Goal: Task Accomplishment & Management: Manage account settings

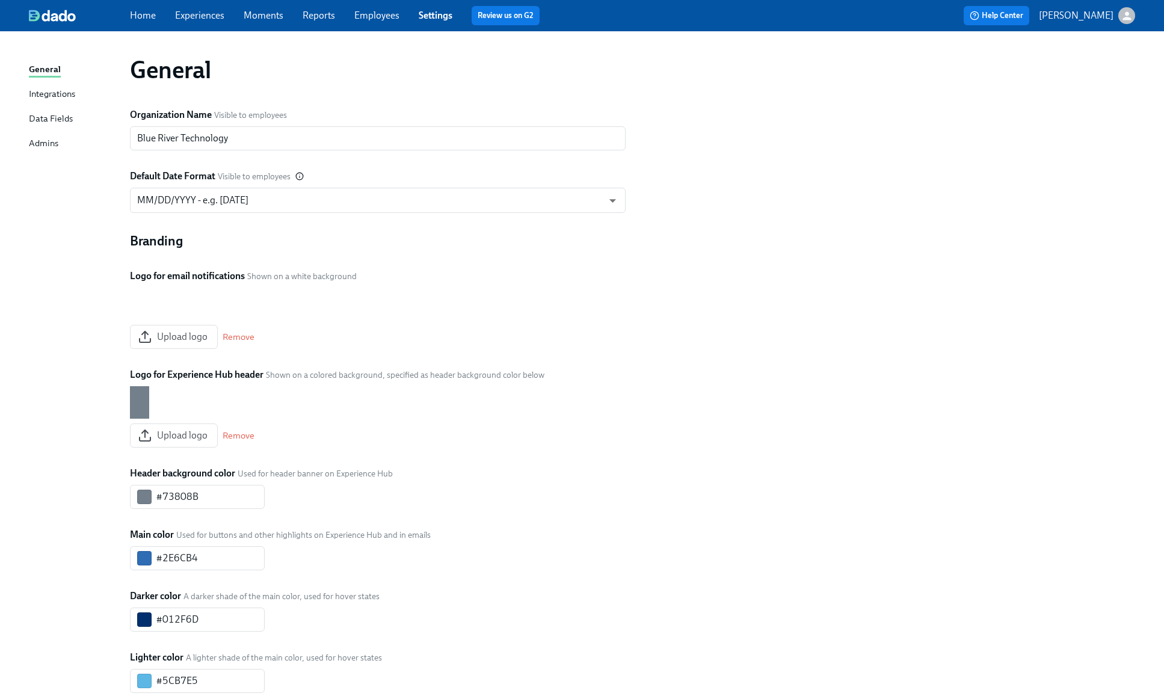
scroll to position [183, 0]
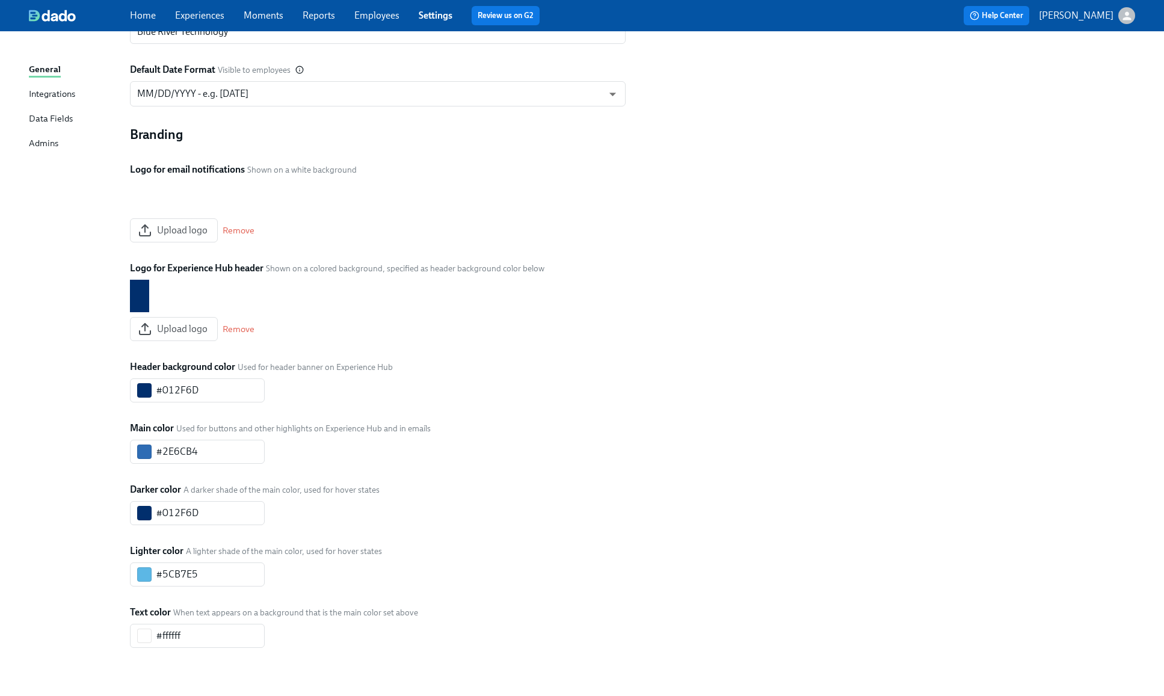
type input "#2E6CB4"
type input "#8EBC2A"
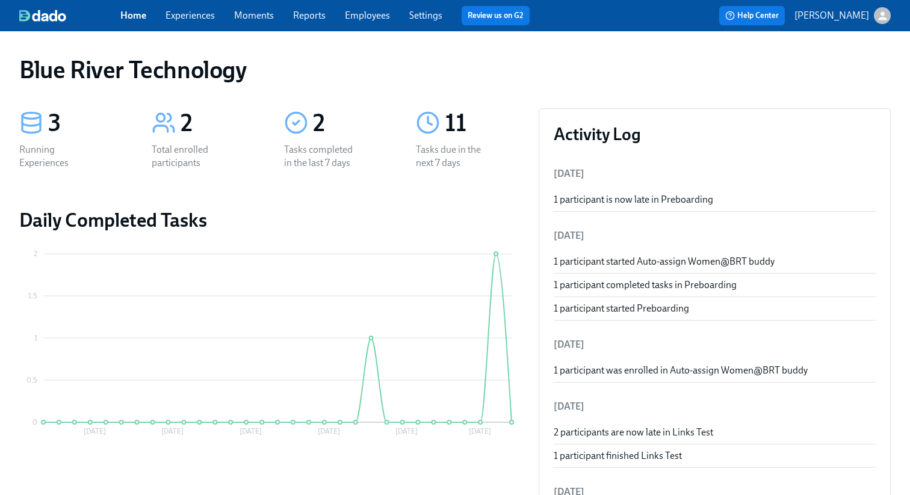
click at [422, 12] on link "Settings" at bounding box center [425, 15] width 33 height 11
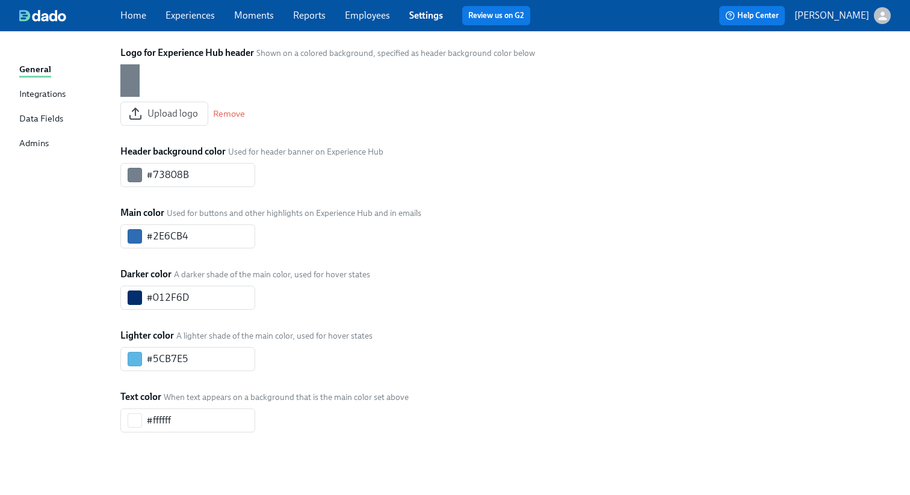
scroll to position [398, 0]
drag, startPoint x: 197, startPoint y: 298, endPoint x: 129, endPoint y: 276, distance: 71.1
click at [124, 290] on div "#012F6D ​" at bounding box center [187, 298] width 135 height 24
drag, startPoint x: 195, startPoint y: 174, endPoint x: 135, endPoint y: 172, distance: 60.2
click at [135, 170] on div "#73808B ​" at bounding box center [187, 175] width 135 height 24
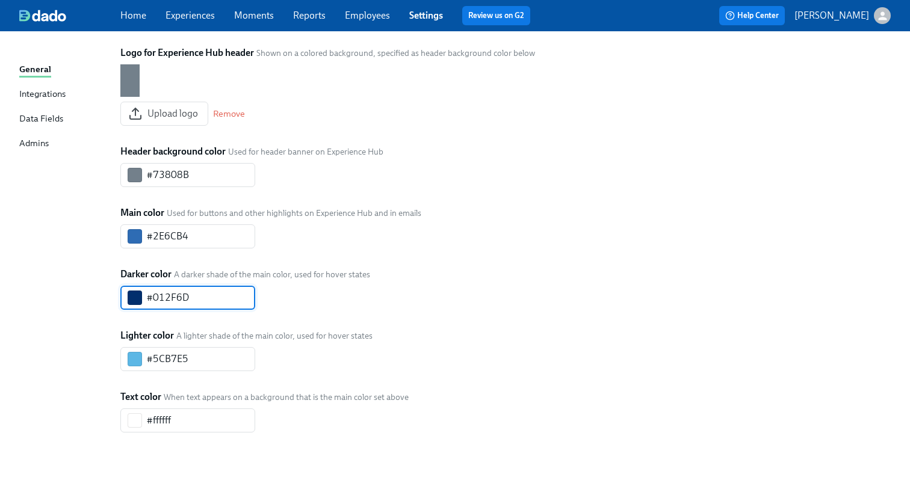
drag, startPoint x: 182, startPoint y: 297, endPoint x: 146, endPoint y: 295, distance: 36.1
click at [146, 295] on div "#012F6D ​" at bounding box center [187, 298] width 135 height 24
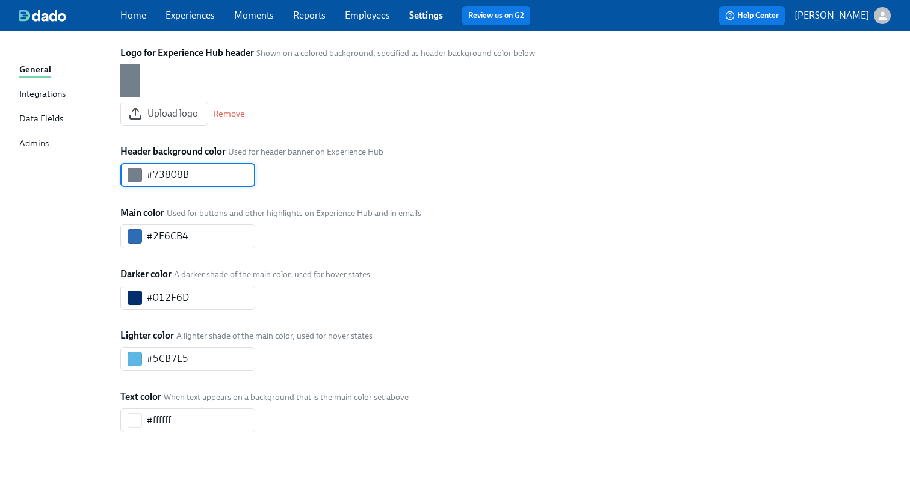
drag, startPoint x: 203, startPoint y: 168, endPoint x: 139, endPoint y: 180, distance: 65.5
click at [112, 171] on div "General Organization Name Visible to employees Blue River Technology ​ Default …" at bounding box center [454, 95] width 871 height 742
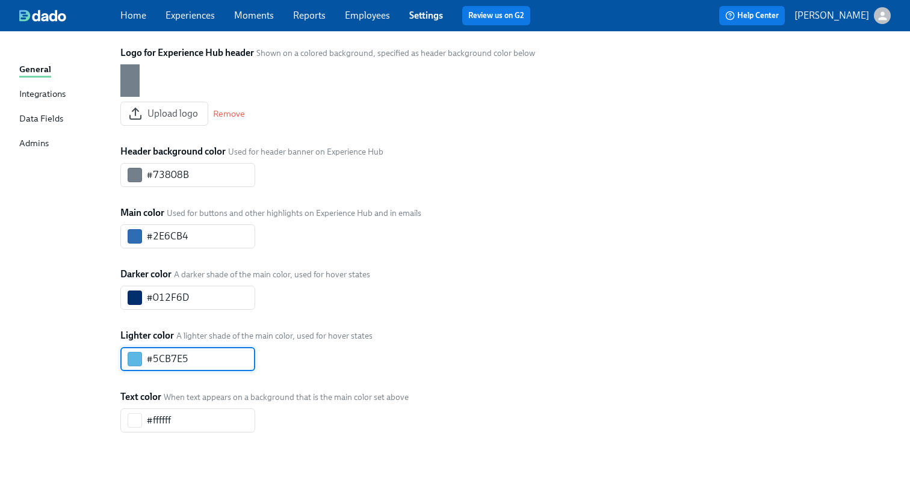
drag, startPoint x: 166, startPoint y: 362, endPoint x: 144, endPoint y: 330, distance: 38.0
click at [130, 360] on div "#5CB7E5 ​" at bounding box center [187, 359] width 135 height 24
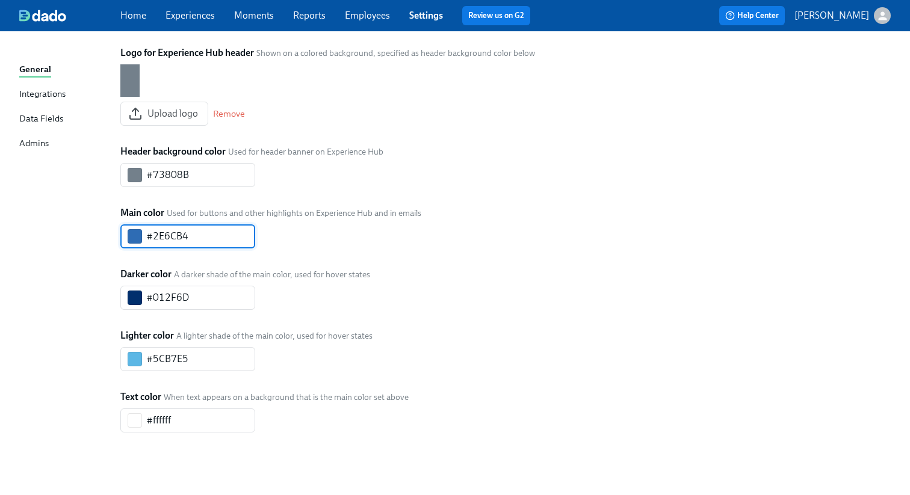
drag, startPoint x: 194, startPoint y: 236, endPoint x: 135, endPoint y: 239, distance: 59.0
click at [135, 239] on div "#2E6CB4 ​" at bounding box center [187, 236] width 135 height 24
click at [331, 252] on div "Branding Logo for email notifications Shown on a white background Upload logo R…" at bounding box center [374, 171] width 508 height 522
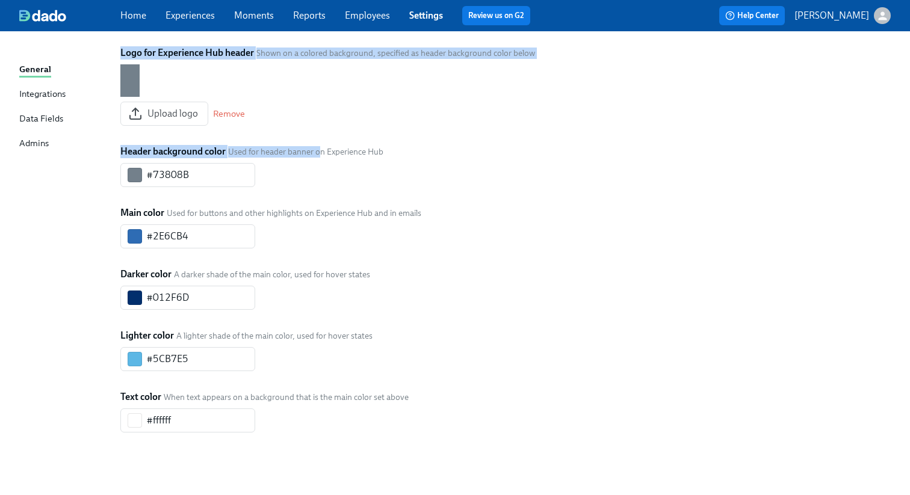
drag, startPoint x: 121, startPoint y: 146, endPoint x: 322, endPoint y: 149, distance: 200.9
click at [322, 149] on div "General Integrations Data Fields Admins General Organization Name Visible to em…" at bounding box center [455, 102] width 910 height 786
click at [505, 176] on div "Branding Logo for email notifications Shown on a white background Upload logo R…" at bounding box center [374, 171] width 508 height 522
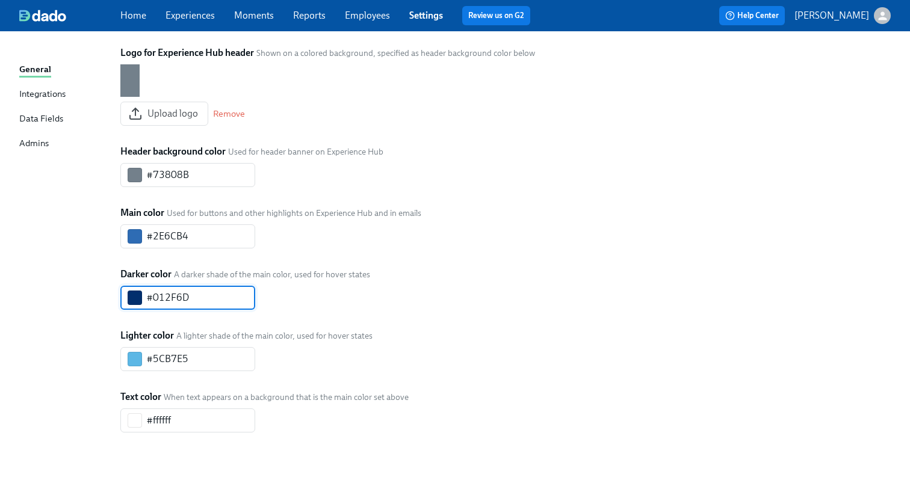
drag, startPoint x: 208, startPoint y: 303, endPoint x: 114, endPoint y: 287, distance: 95.2
click at [114, 287] on div "Organization Name Visible to employees Blue River Technology ​ Default Date For…" at bounding box center [374, 119] width 523 height 680
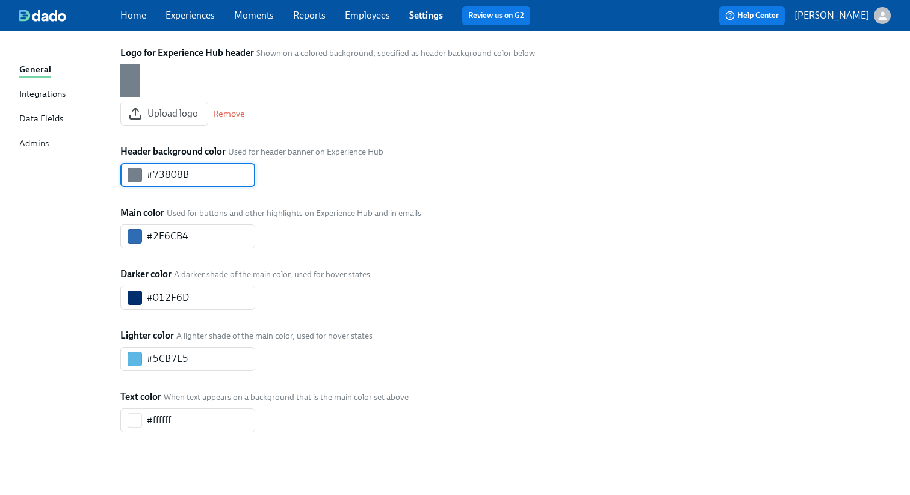
drag, startPoint x: 144, startPoint y: 174, endPoint x: 163, endPoint y: 171, distance: 19.5
click at [107, 170] on div "General Organization Name Visible to employees Blue River Technology ​ Default …" at bounding box center [454, 95] width 871 height 742
paste input "012F6D"
click at [268, 173] on span "Save" at bounding box center [277, 175] width 19 height 12
click at [608, 144] on div "Branding Logo for email notifications Shown on a white background Upload logo R…" at bounding box center [374, 171] width 508 height 522
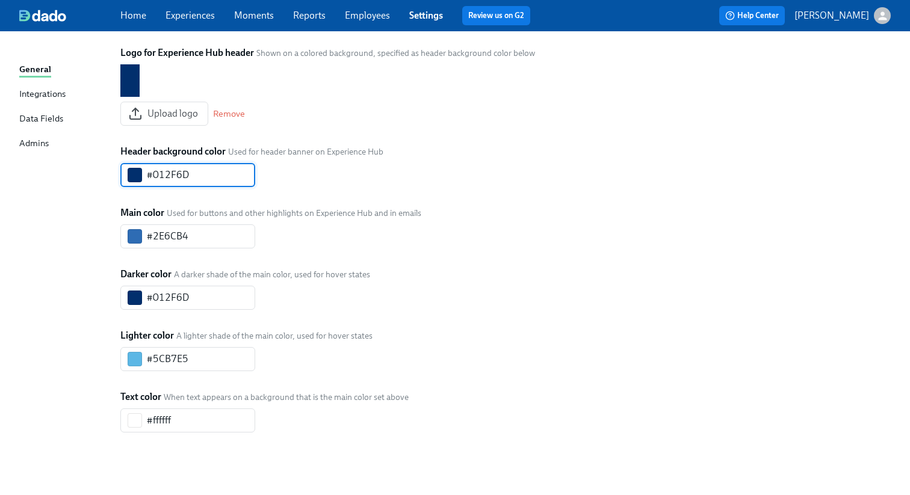
drag, startPoint x: 193, startPoint y: 175, endPoint x: 136, endPoint y: 169, distance: 57.5
click at [136, 169] on div "#012F6D ​" at bounding box center [187, 175] width 135 height 24
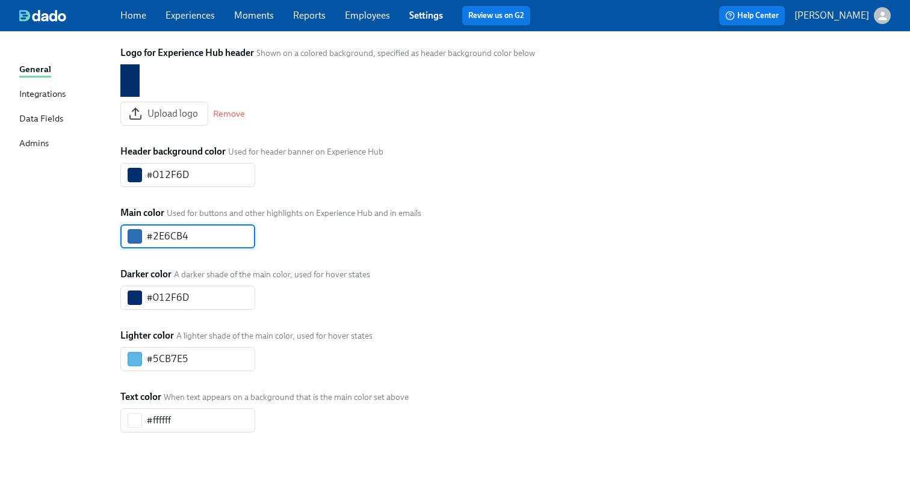
drag, startPoint x: 200, startPoint y: 236, endPoint x: 143, endPoint y: 235, distance: 56.6
click at [143, 235] on div "#2E6CB4 ​" at bounding box center [187, 236] width 135 height 24
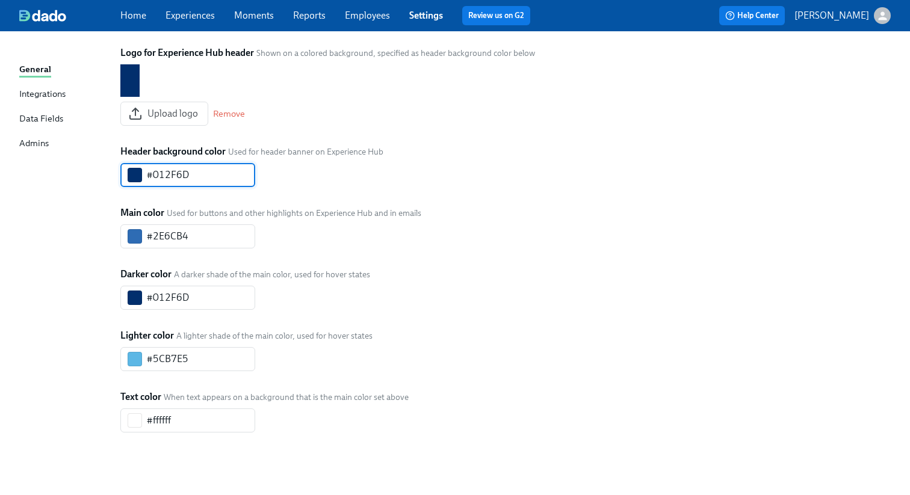
drag, startPoint x: 162, startPoint y: 173, endPoint x: 122, endPoint y: 170, distance: 40.4
click at [122, 170] on div "#012F6D ​" at bounding box center [187, 175] width 135 height 24
paste input "2E6CB4"
type input "#2E6CB4"
click at [268, 175] on span "Save" at bounding box center [277, 175] width 19 height 12
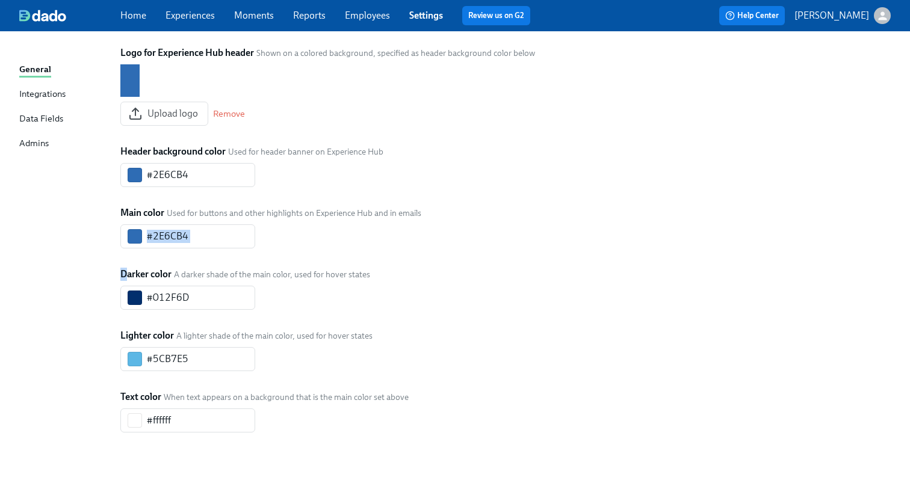
drag, startPoint x: 138, startPoint y: 271, endPoint x: 398, endPoint y: 273, distance: 259.9
click at [398, 273] on div "Branding Logo for email notifications Shown on a white background Upload logo R…" at bounding box center [374, 171] width 508 height 522
click at [502, 283] on div "Branding Logo for email notifications Shown on a white background Upload logo R…" at bounding box center [374, 171] width 508 height 522
drag, startPoint x: 160, startPoint y: 292, endPoint x: 120, endPoint y: 286, distance: 40.2
click at [120, 286] on div "#012F6D ​" at bounding box center [187, 298] width 135 height 24
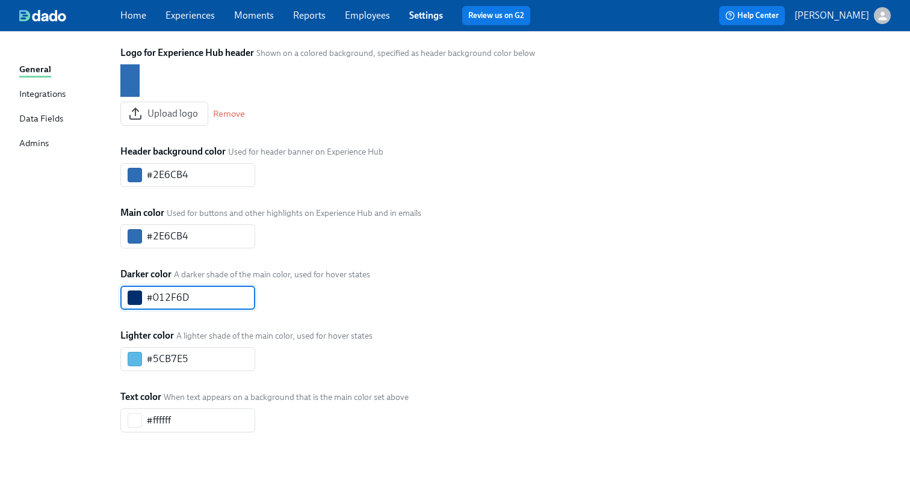
click at [488, 203] on div "Branding Logo for email notifications Shown on a white background Upload logo R…" at bounding box center [374, 171] width 508 height 522
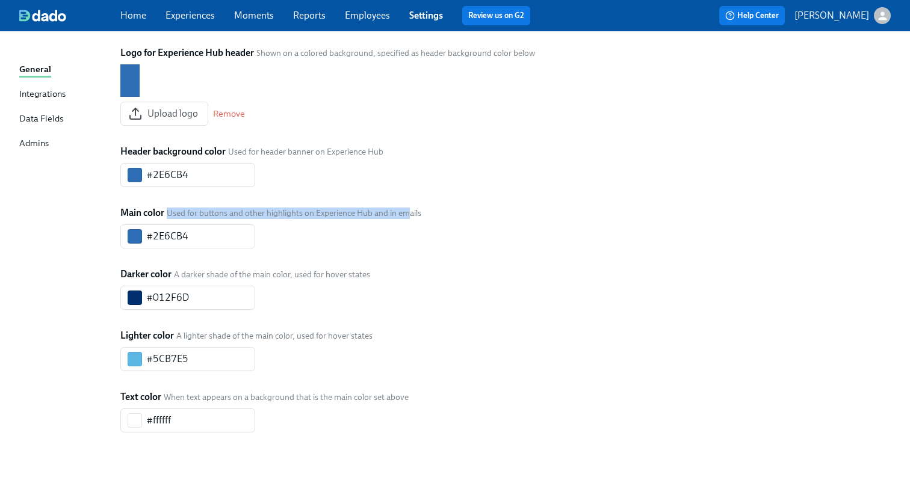
drag, startPoint x: 182, startPoint y: 215, endPoint x: 405, endPoint y: 216, distance: 222.6
click at [405, 216] on div "Main color Used for buttons and other highlights on Experience Hub and in emails" at bounding box center [270, 212] width 301 height 13
click at [213, 235] on input "#2E6CB4" at bounding box center [201, 236] width 108 height 24
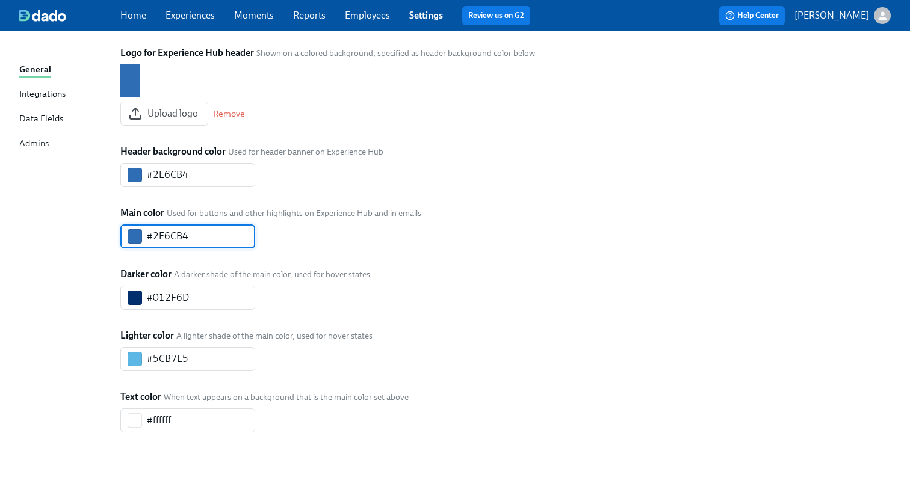
click at [213, 236] on input "#2E6CB4" at bounding box center [201, 236] width 108 height 24
click at [214, 236] on input "#2E6CB4" at bounding box center [201, 236] width 108 height 24
paste input "#8EBC2A"
drag, startPoint x: 152, startPoint y: 233, endPoint x: 152, endPoint y: 257, distance: 24.7
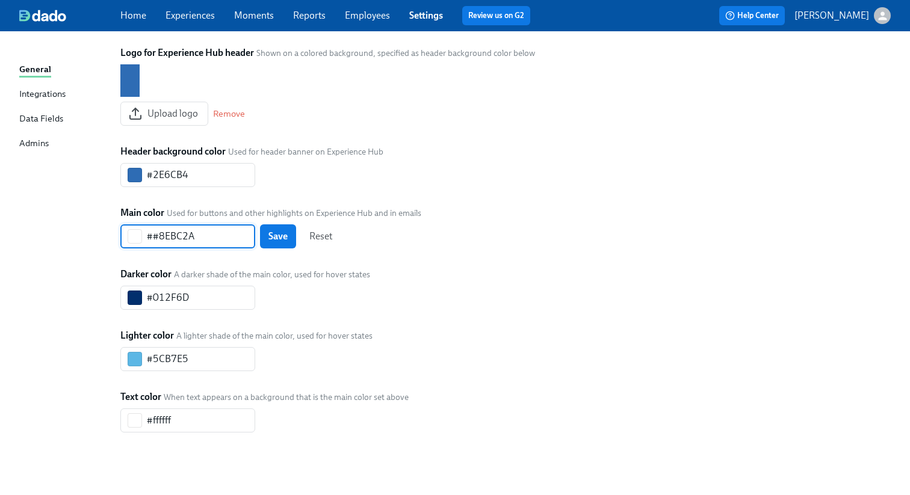
click at [152, 233] on input "##8EBC2A" at bounding box center [201, 236] width 108 height 24
type input "#8EBC2A"
click at [268, 238] on span "Save" at bounding box center [277, 236] width 19 height 12
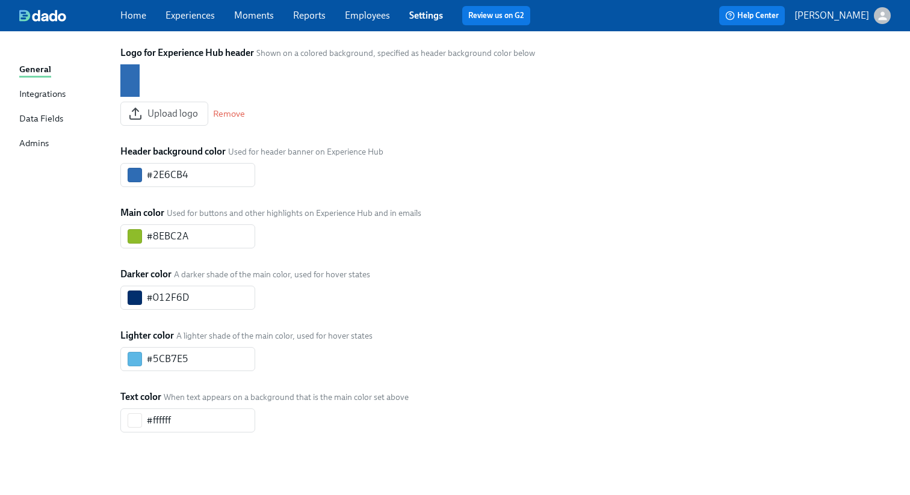
scroll to position [362, 0]
drag, startPoint x: 180, startPoint y: 251, endPoint x: 365, endPoint y: 248, distance: 184.7
click at [365, 219] on span "Used for buttons and other highlights on Experience Hub and in emails" at bounding box center [294, 213] width 254 height 11
click at [526, 250] on div "Branding Logo for email notifications Shown on a white background Upload logo R…" at bounding box center [374, 171] width 508 height 522
drag, startPoint x: 185, startPoint y: 312, endPoint x: 390, endPoint y: 312, distance: 205.1
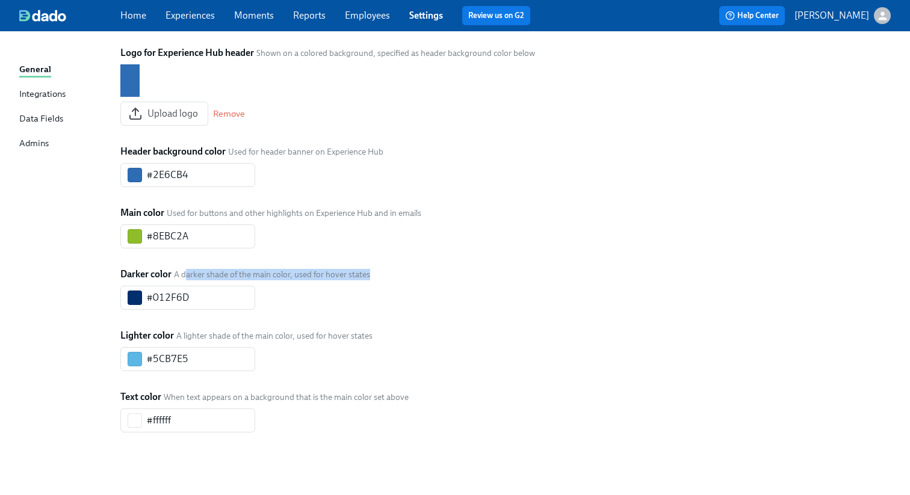
click at [390, 312] on div "Branding Logo for email notifications Shown on a white background Upload logo R…" at bounding box center [374, 171] width 508 height 522
click at [546, 307] on div "Branding Logo for email notifications Shown on a white background Upload logo R…" at bounding box center [374, 171] width 508 height 522
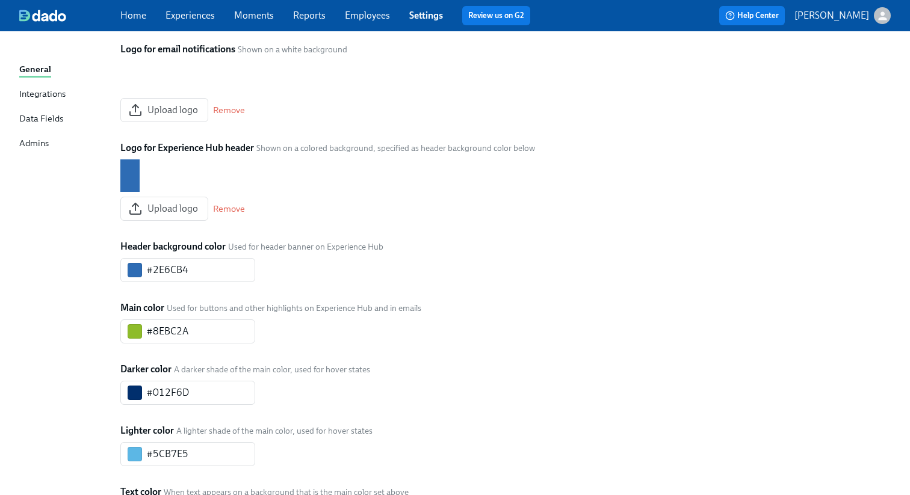
scroll to position [0, 0]
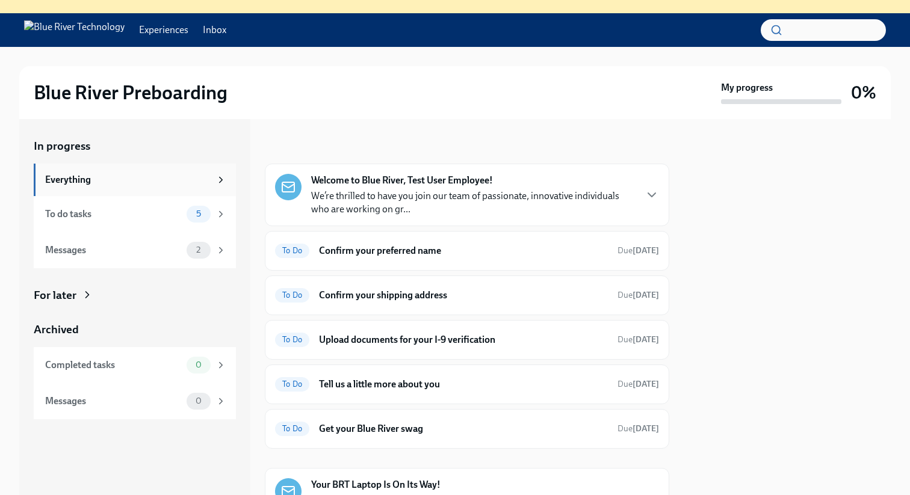
click at [203, 179] on div "Everything" at bounding box center [127, 179] width 165 height 13
click at [528, 196] on p "We’re thrilled to have you join our team of passionate, innovative individuals …" at bounding box center [473, 202] width 324 height 26
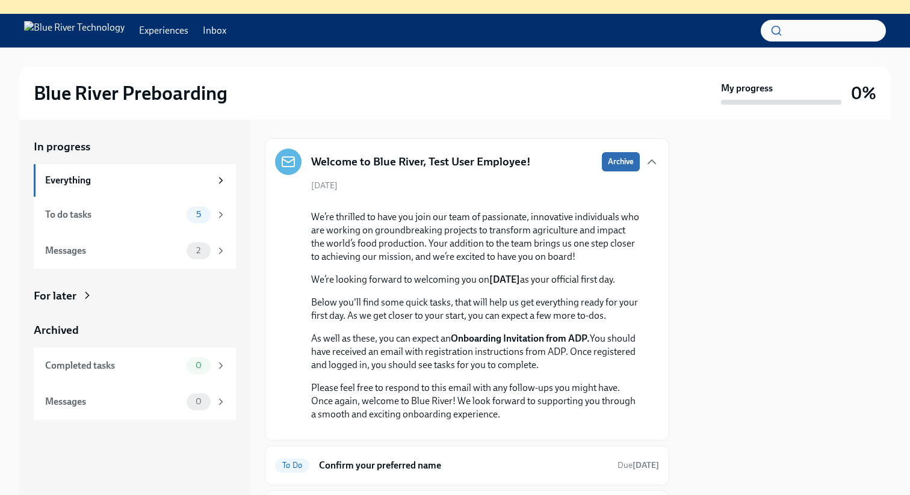
scroll to position [122, 0]
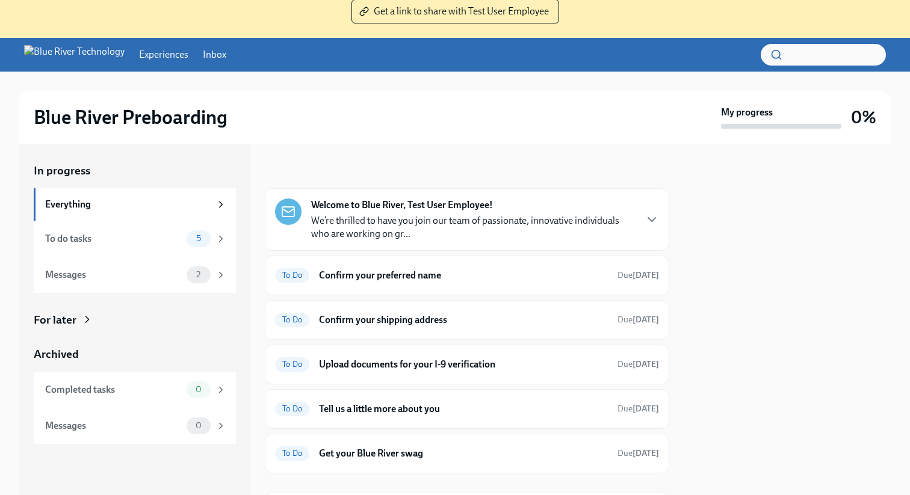
scroll to position [122, 0]
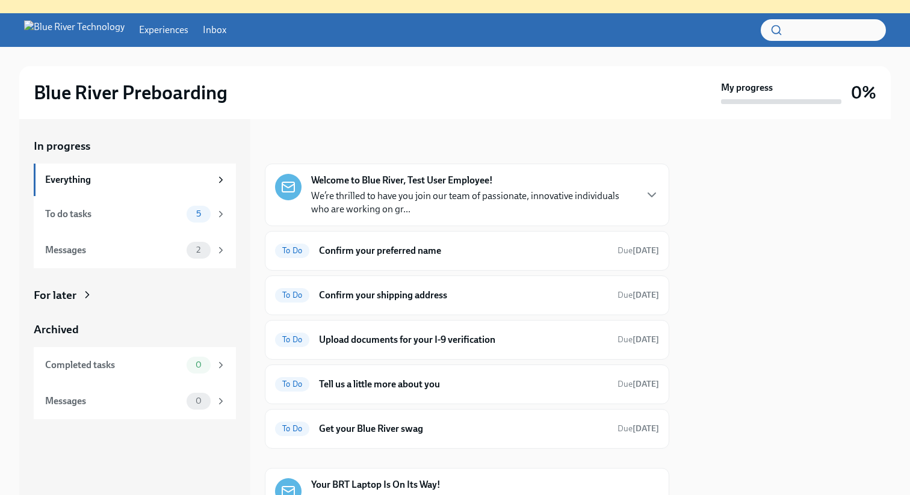
click at [599, 210] on p "We’re thrilled to have you join our team of passionate, innovative individuals …" at bounding box center [473, 202] width 324 height 26
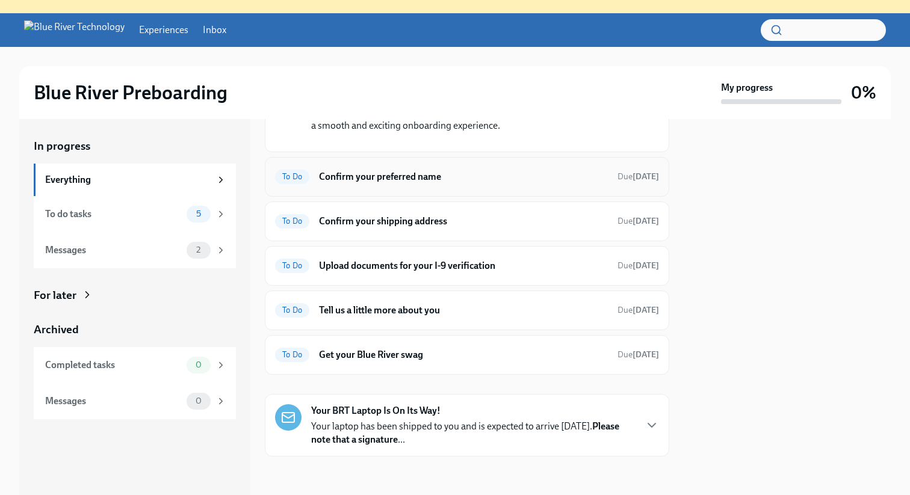
scroll to position [366, 0]
click at [404, 183] on h6 "Confirm your preferred name" at bounding box center [463, 176] width 289 height 13
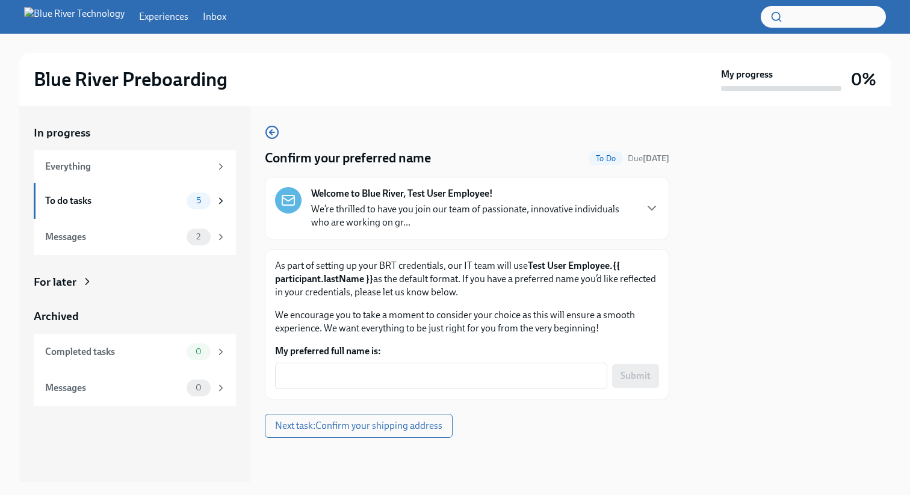
click at [591, 287] on p "As part of setting up your BRT credentials, our IT team will use Test User Empl…" at bounding box center [467, 279] width 384 height 40
click at [651, 206] on icon "button" at bounding box center [651, 208] width 14 height 14
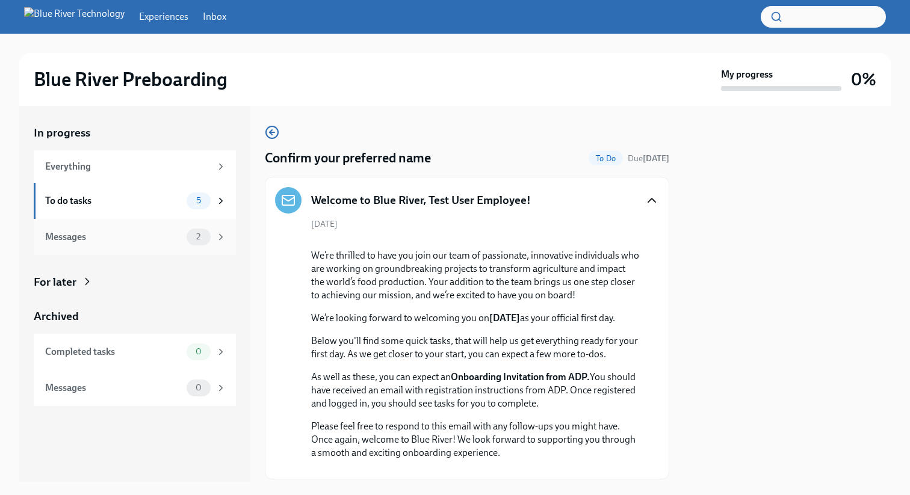
click at [109, 232] on div "Messages" at bounding box center [113, 236] width 137 height 13
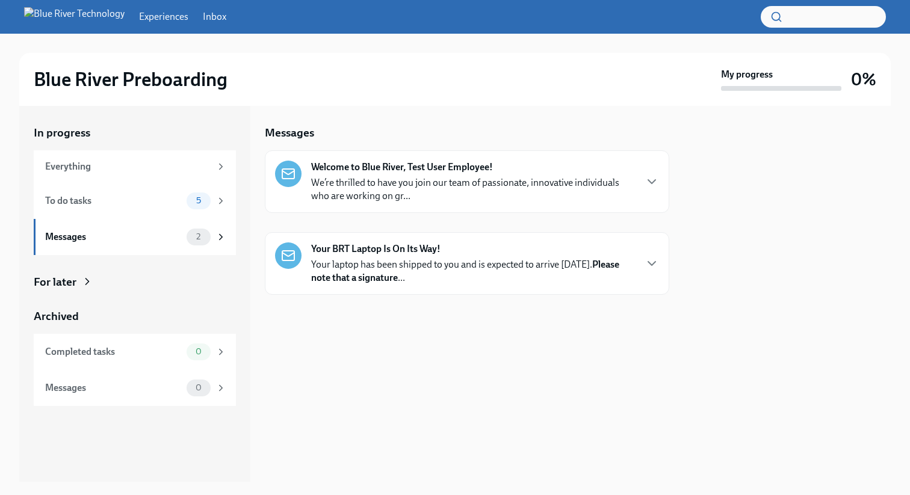
click at [466, 276] on p "Your laptop has been shipped to you and is expected to arrive tomorrow. Please …" at bounding box center [473, 271] width 324 height 26
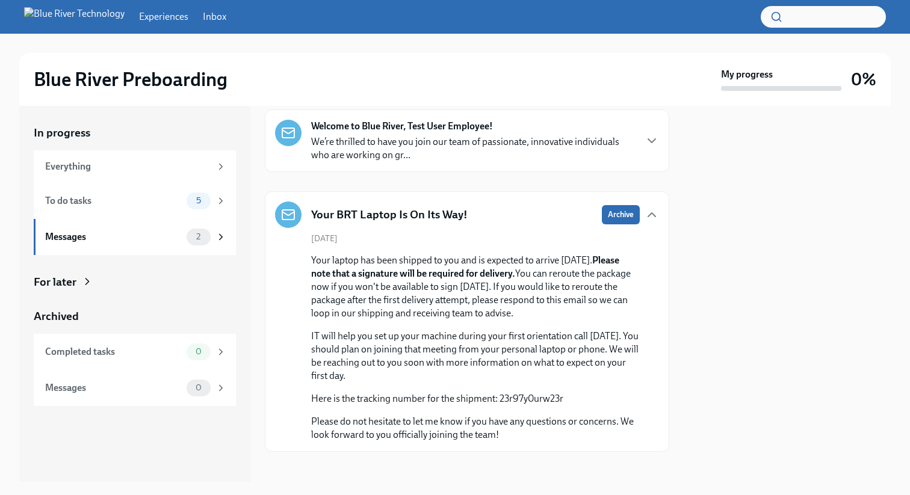
scroll to position [49, 0]
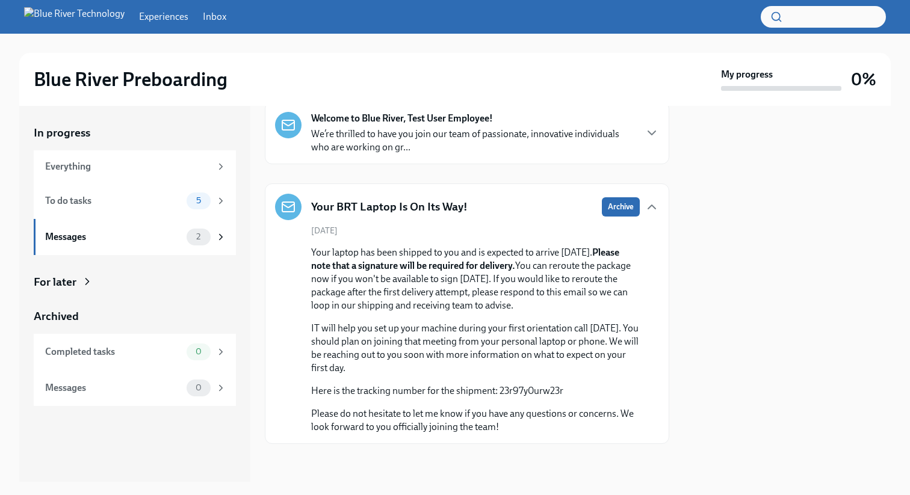
click at [494, 138] on p "We’re thrilled to have you join our team of passionate, innovative individuals …" at bounding box center [473, 141] width 324 height 26
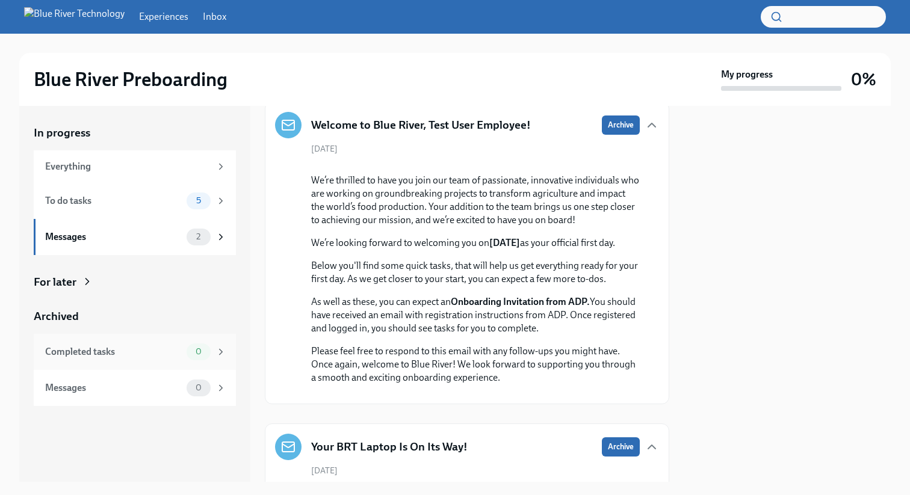
click at [106, 358] on div "Completed tasks" at bounding box center [113, 351] width 137 height 13
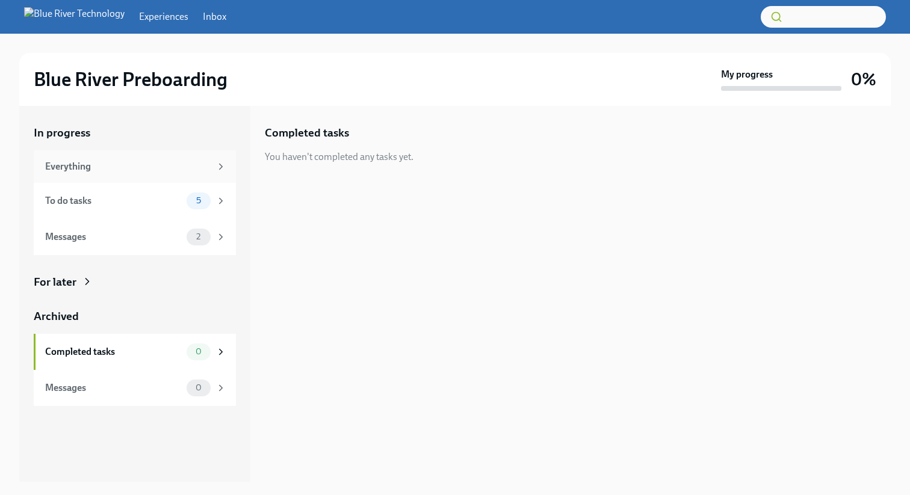
click at [73, 171] on div "Everything" at bounding box center [127, 166] width 165 height 13
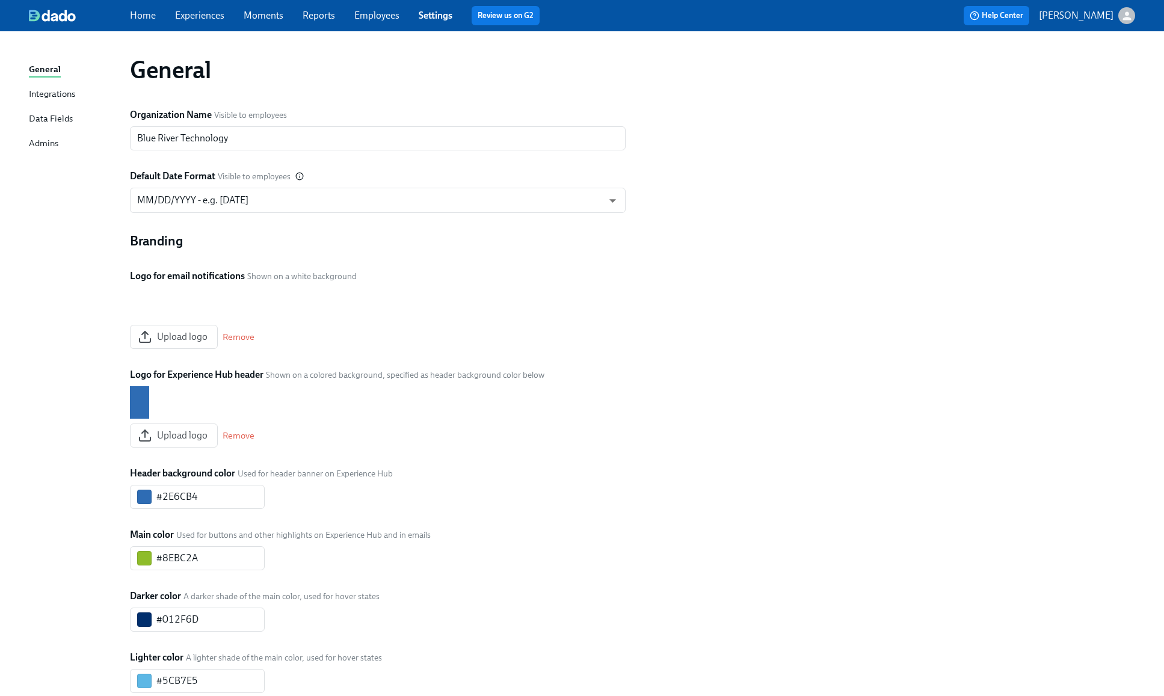
scroll to position [183, 0]
